Goal: Check status: Check status

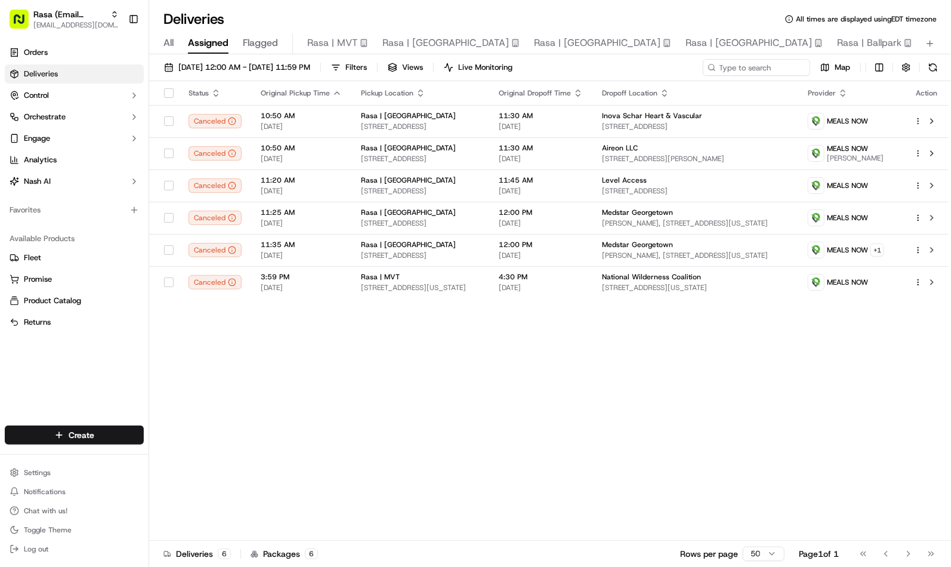
drag, startPoint x: 366, startPoint y: 404, endPoint x: 281, endPoint y: 66, distance: 349.3
click at [367, 404] on div "Status Original Pickup Time Pickup Location Original Dropoff Time Dropoff Locat…" at bounding box center [548, 310] width 799 height 459
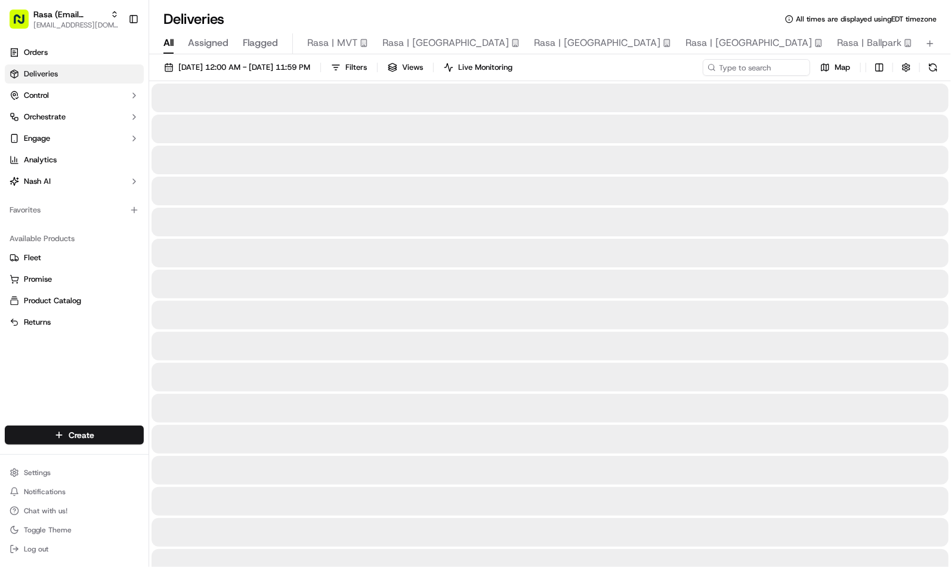
click at [165, 42] on span "All" at bounding box center [168, 43] width 10 height 14
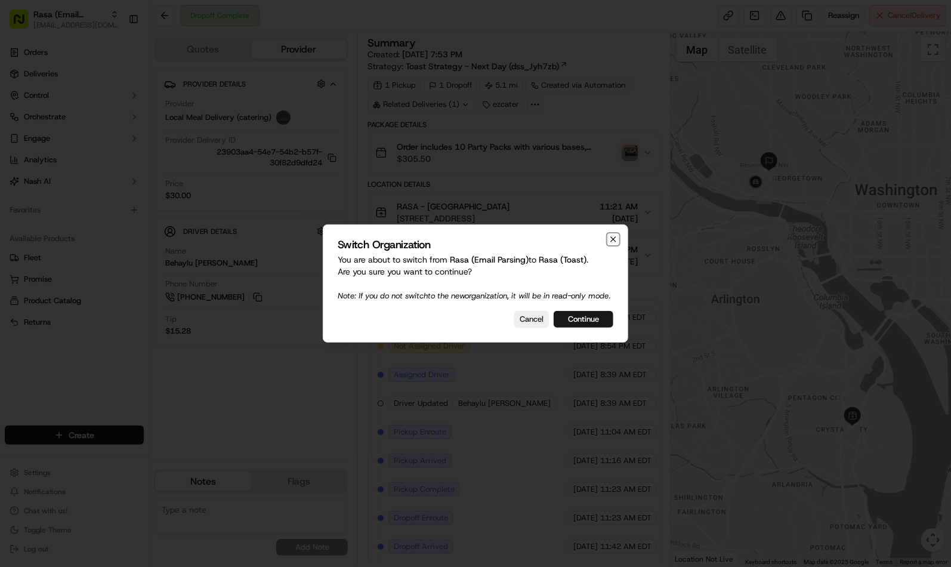
click at [613, 234] on icon "button" at bounding box center [613, 239] width 10 height 10
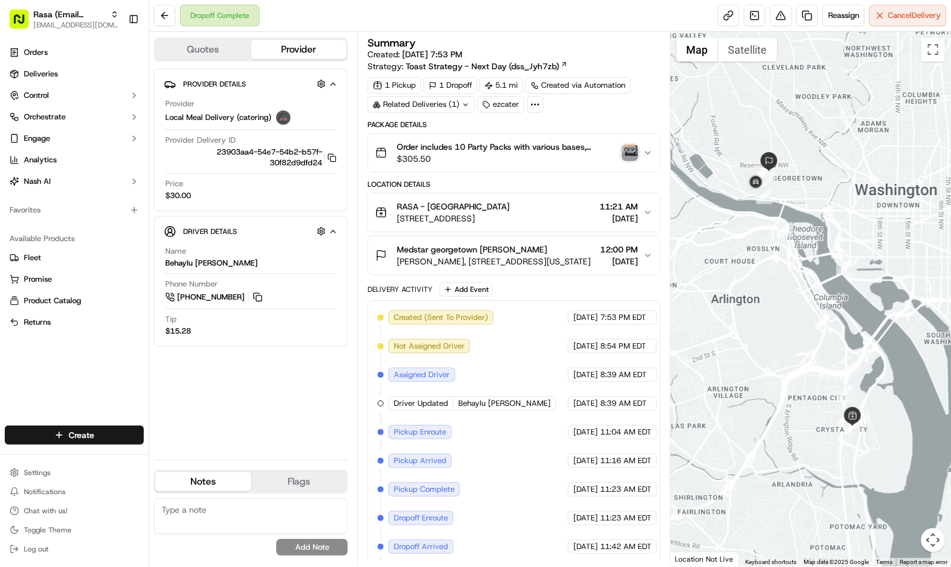
click at [623, 157] on img "button" at bounding box center [629, 152] width 17 height 17
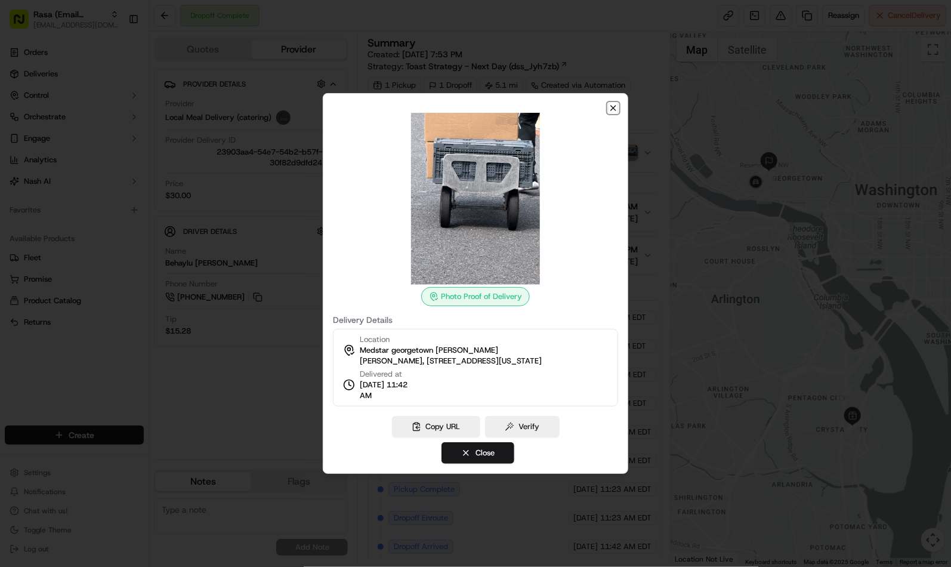
click at [613, 106] on icon "button" at bounding box center [613, 108] width 10 height 10
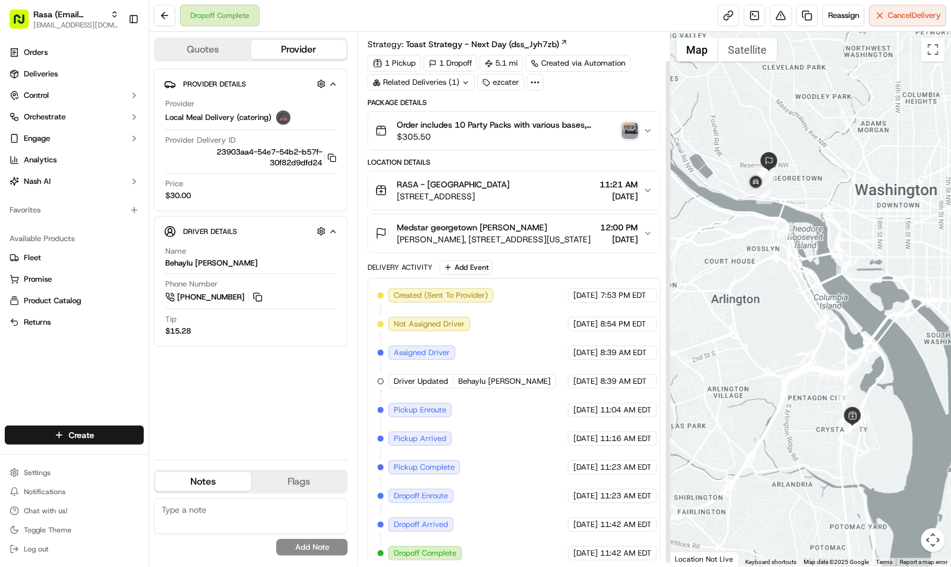
scroll to position [34, 0]
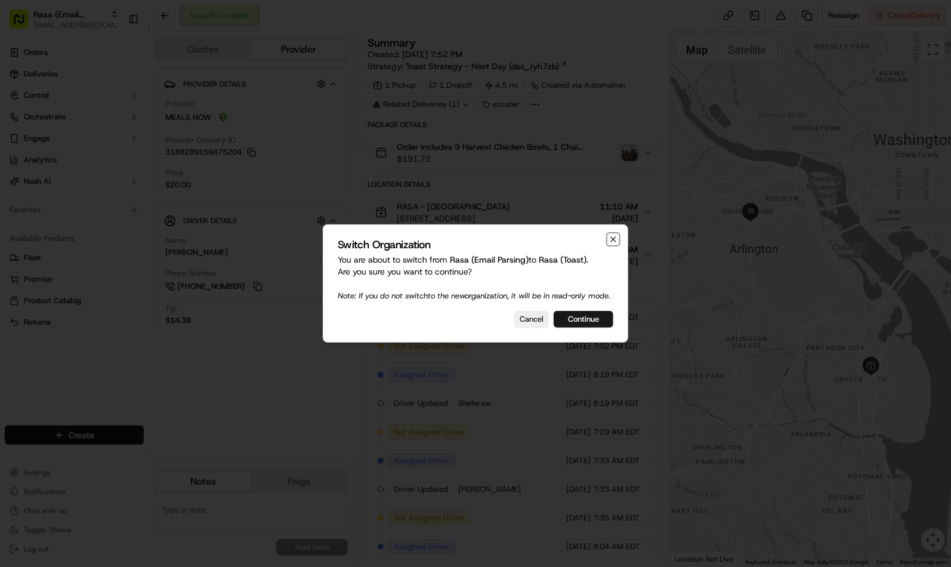
click at [615, 234] on icon "button" at bounding box center [613, 239] width 10 height 10
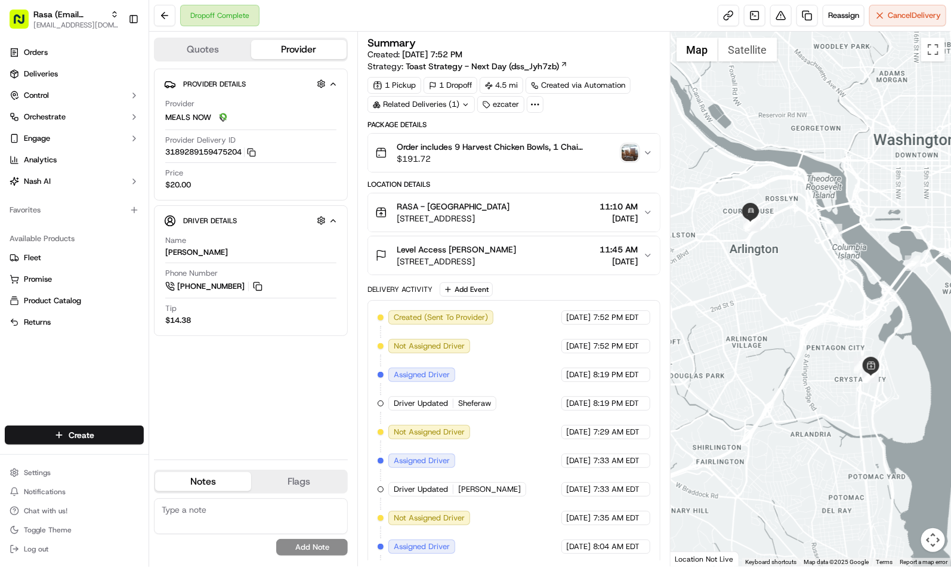
click at [626, 155] on img "button" at bounding box center [629, 152] width 17 height 17
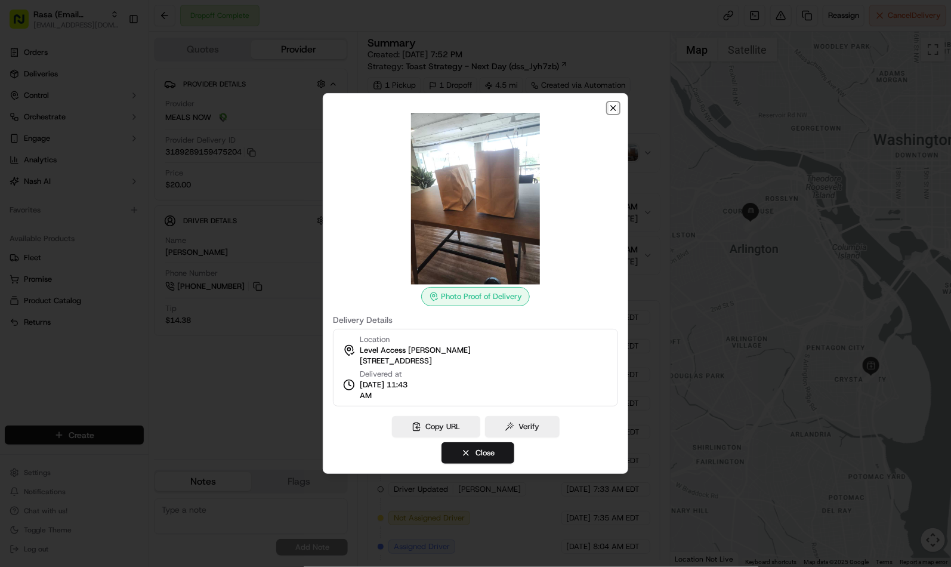
click at [615, 106] on icon "button" at bounding box center [613, 108] width 10 height 10
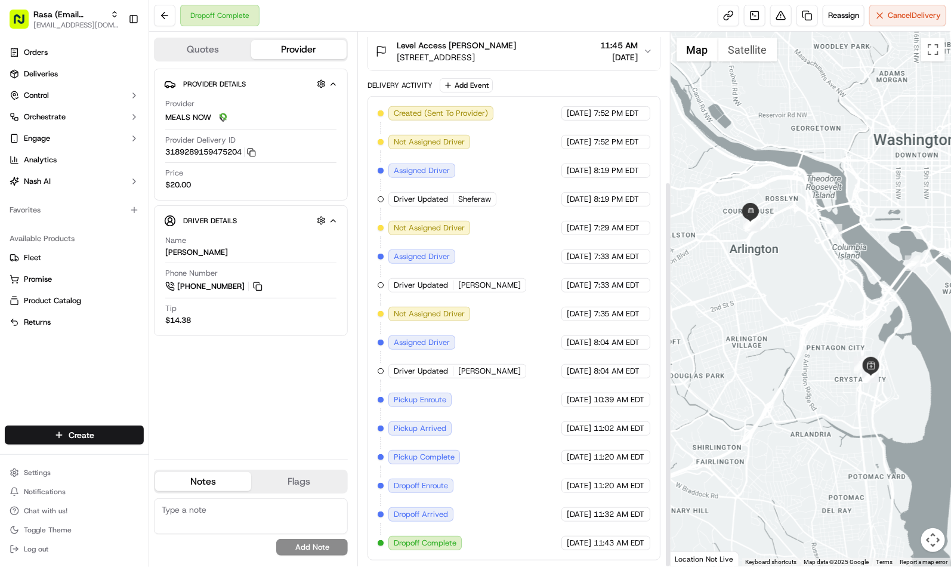
scroll to position [206, 0]
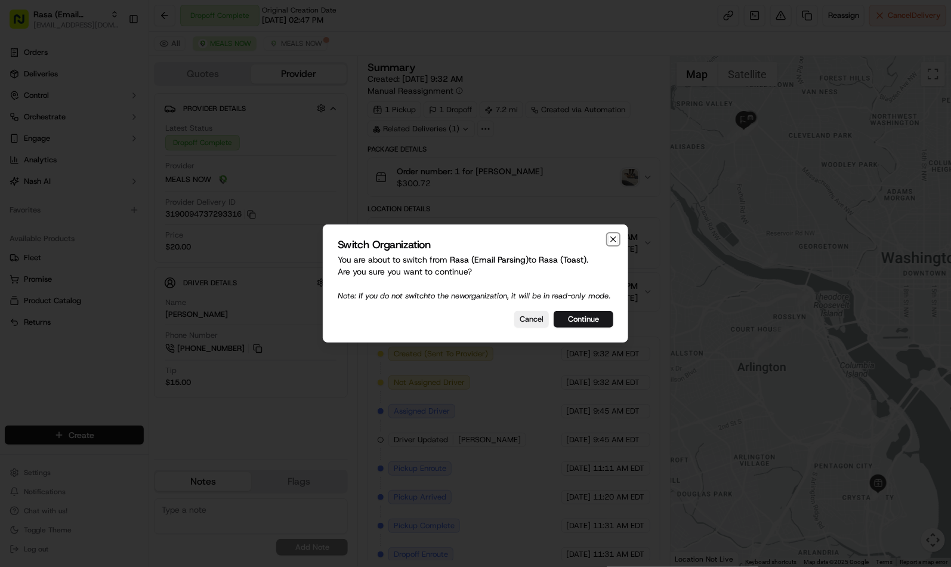
click at [611, 237] on icon "button" at bounding box center [613, 239] width 5 height 5
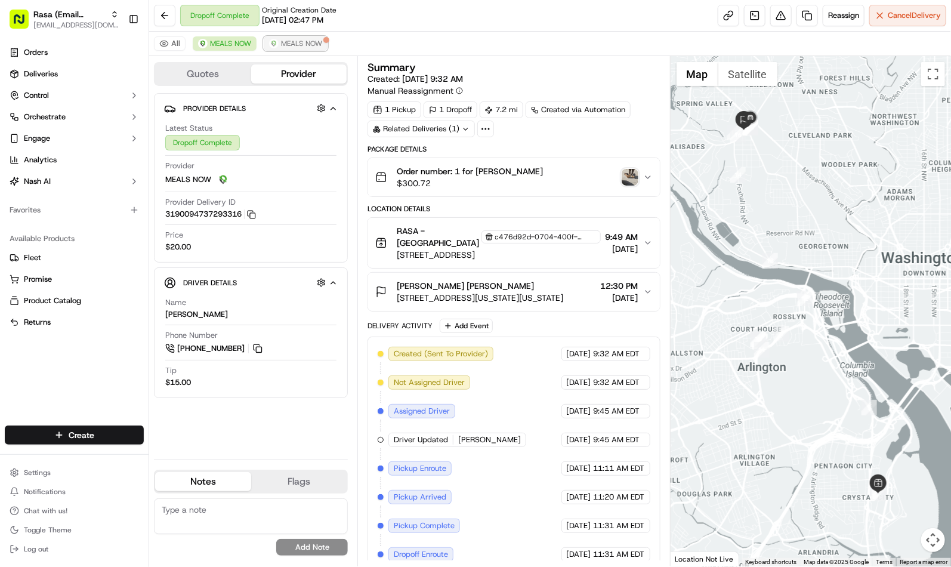
click at [299, 44] on span "MEALS NOW" at bounding box center [301, 44] width 41 height 10
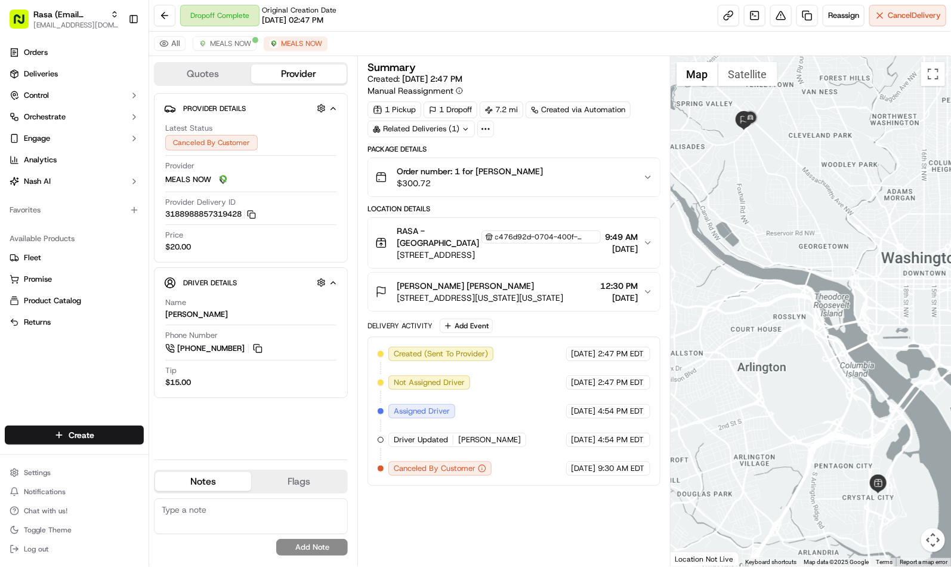
drag, startPoint x: 478, startPoint y: 496, endPoint x: 481, endPoint y: 477, distance: 18.7
click at [478, 493] on div "Summary Created: 09/14/2025 2:47 PM Manual Reassignment 1 Pickup 1 Dropoff 7.2 …" at bounding box center [513, 311] width 292 height 498
click at [227, 48] on span "MEALS NOW" at bounding box center [230, 44] width 41 height 10
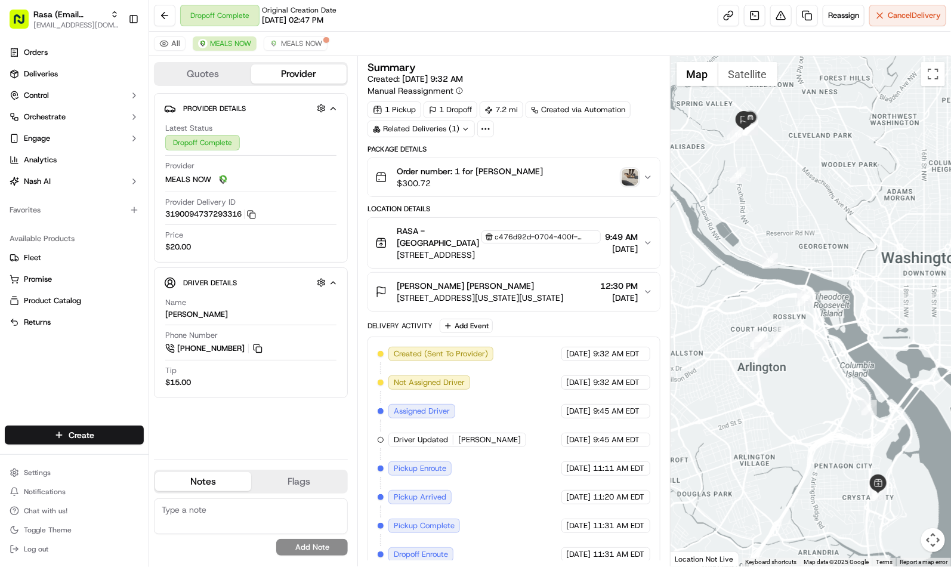
click at [644, 248] on button "RASA - National Landing c476d92d-0704-400f-9db1-fddef01950ec 2200 Crystal Dr, S…" at bounding box center [513, 243] width 291 height 50
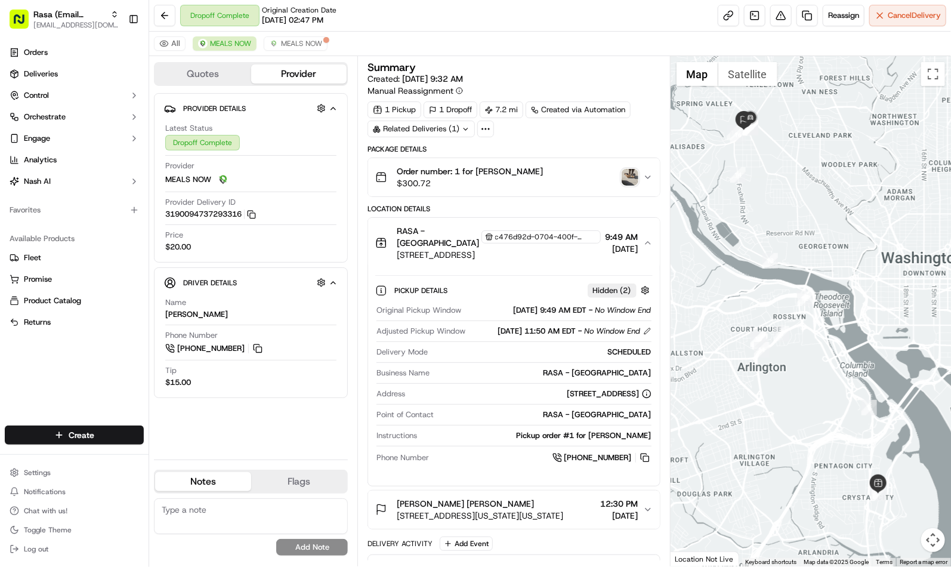
click at [644, 248] on button "RASA - National Landing c476d92d-0704-400f-9db1-fddef01950ec 2200 Crystal Dr, S…" at bounding box center [513, 243] width 291 height 50
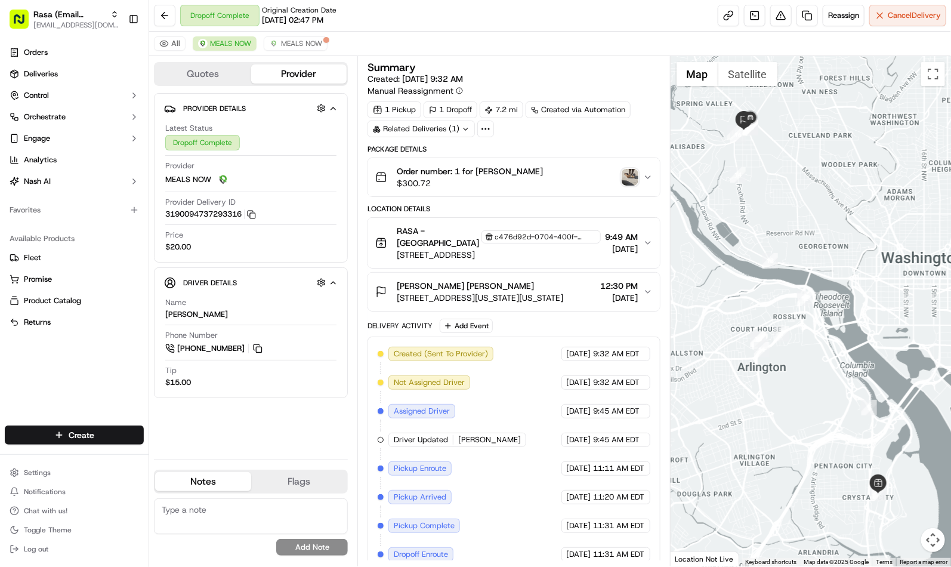
click at [643, 290] on icon "button" at bounding box center [648, 292] width 10 height 10
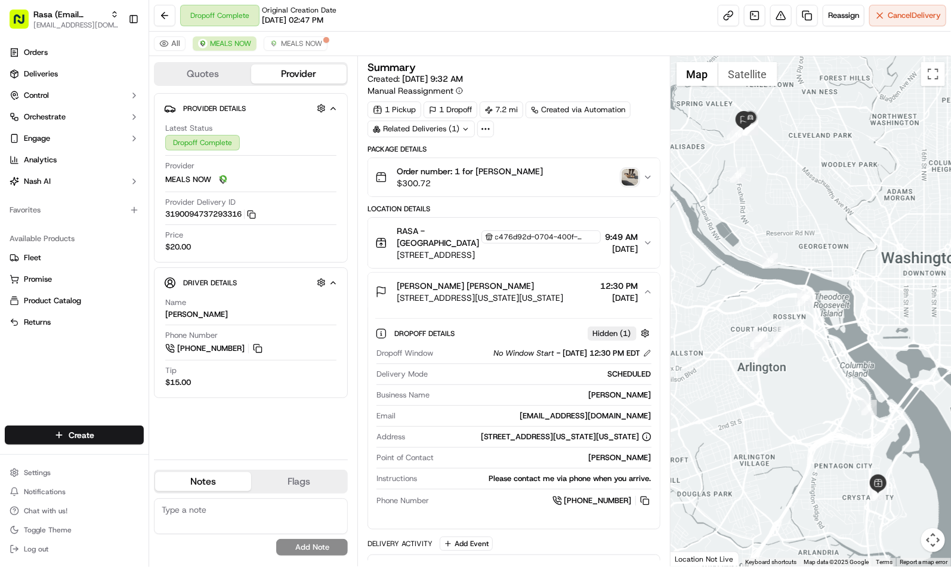
click at [647, 288] on icon "button" at bounding box center [648, 292] width 10 height 10
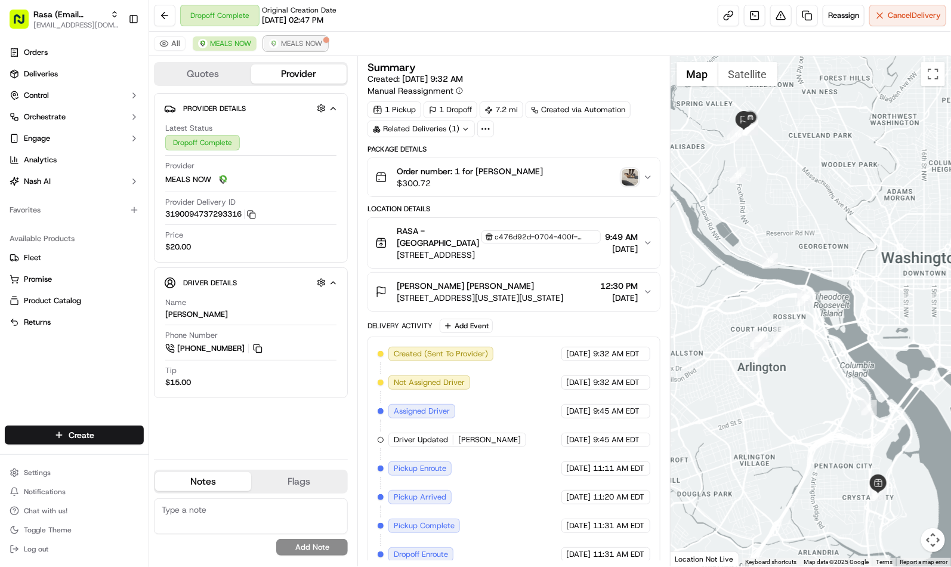
click at [301, 39] on span "MEALS NOW" at bounding box center [301, 44] width 41 height 10
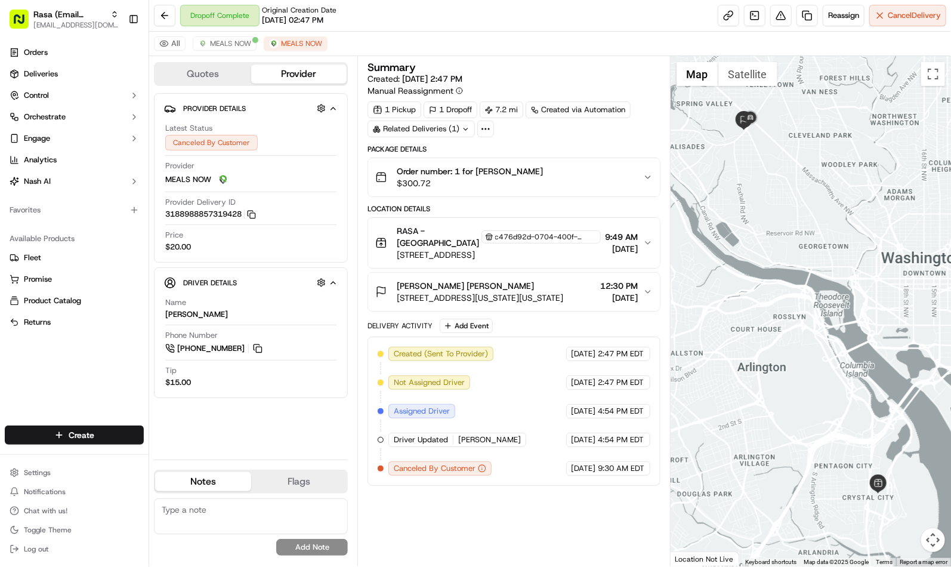
click at [649, 242] on icon "button" at bounding box center [648, 243] width 10 height 10
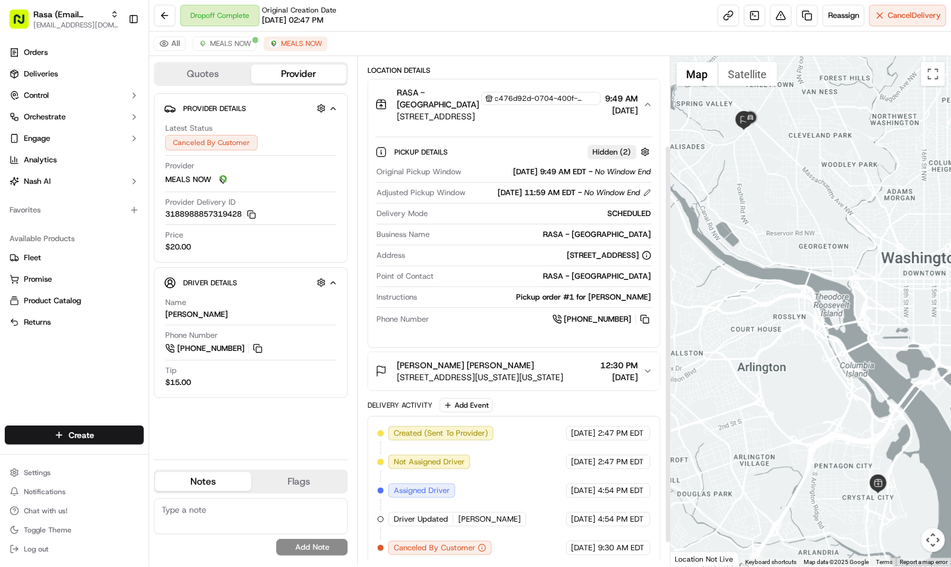
scroll to position [144, 0]
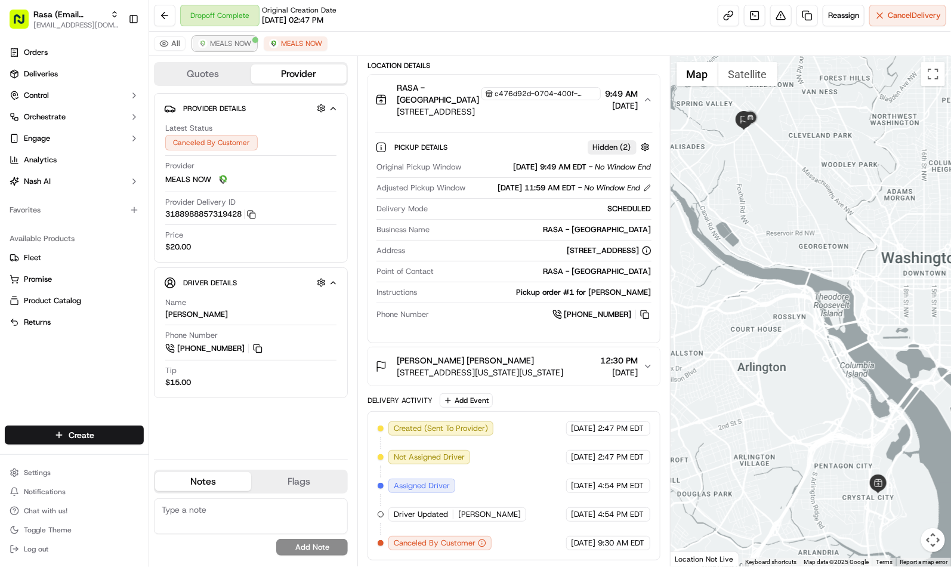
click at [224, 42] on span "MEALS NOW" at bounding box center [230, 44] width 41 height 10
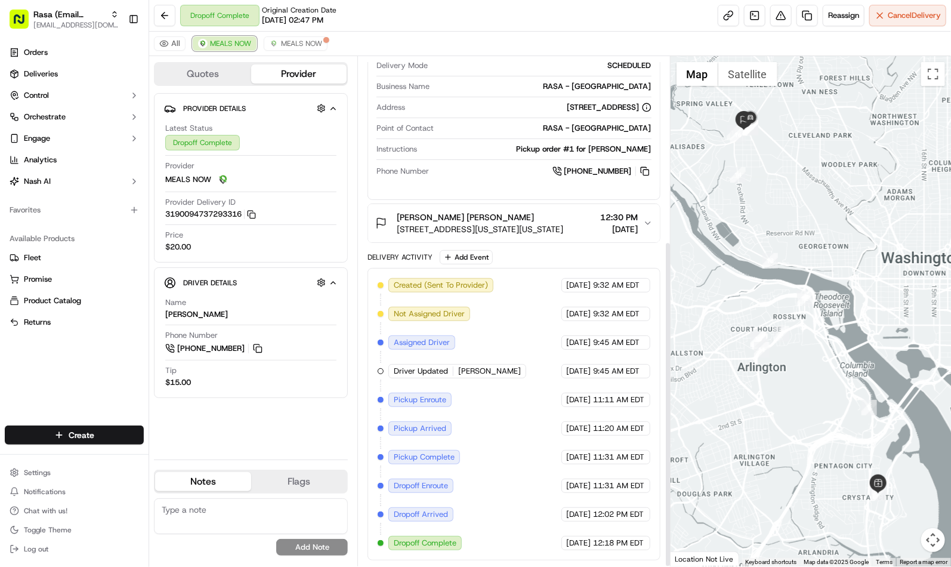
scroll to position [288, 0]
drag, startPoint x: 162, startPoint y: 13, endPoint x: 98, endPoint y: 25, distance: 65.5
click at [162, 14] on button at bounding box center [164, 15] width 21 height 21
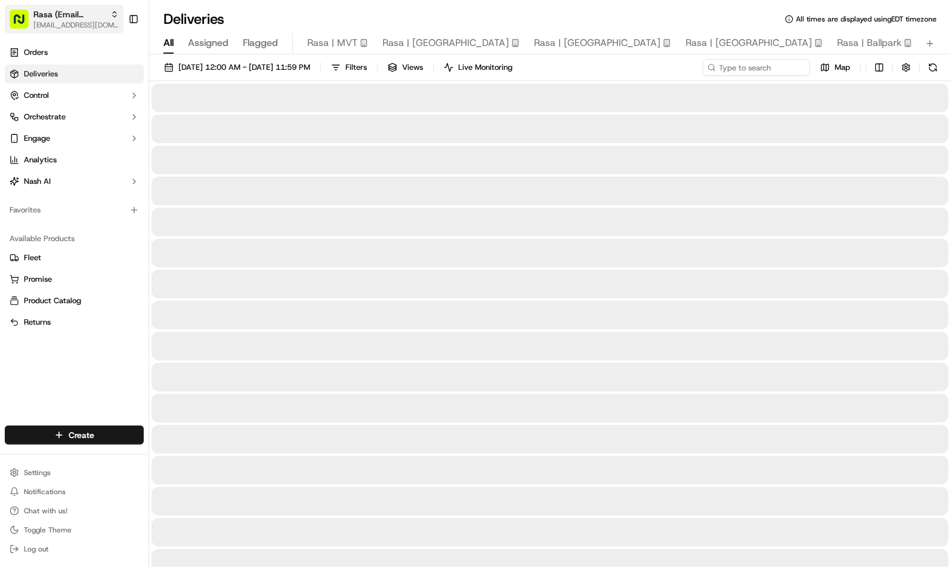
click at [78, 21] on span "[EMAIL_ADDRESS][DOMAIN_NAME]" at bounding box center [75, 25] width 85 height 10
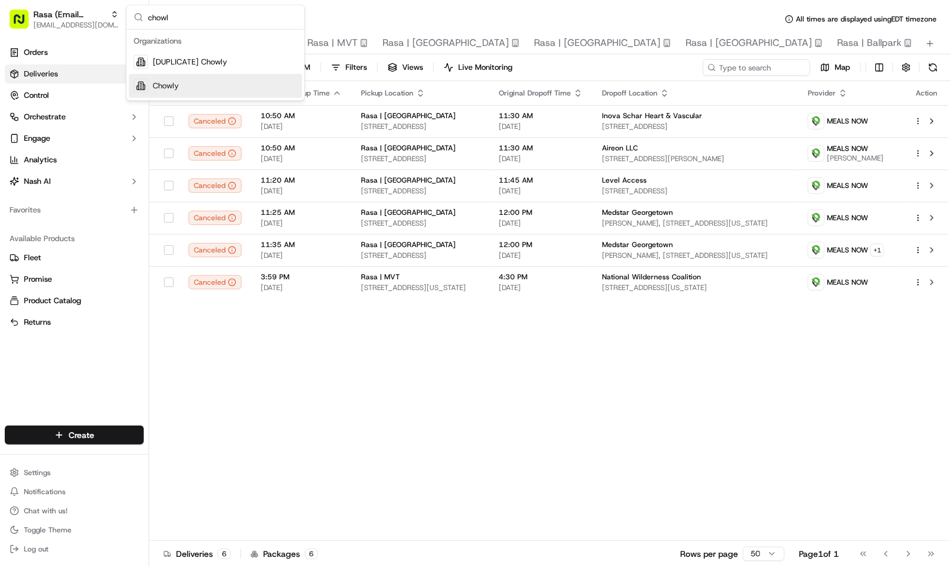
type input "chowl"
click at [203, 86] on div "Chowly" at bounding box center [215, 86] width 173 height 24
